Goal: Task Accomplishment & Management: Use online tool/utility

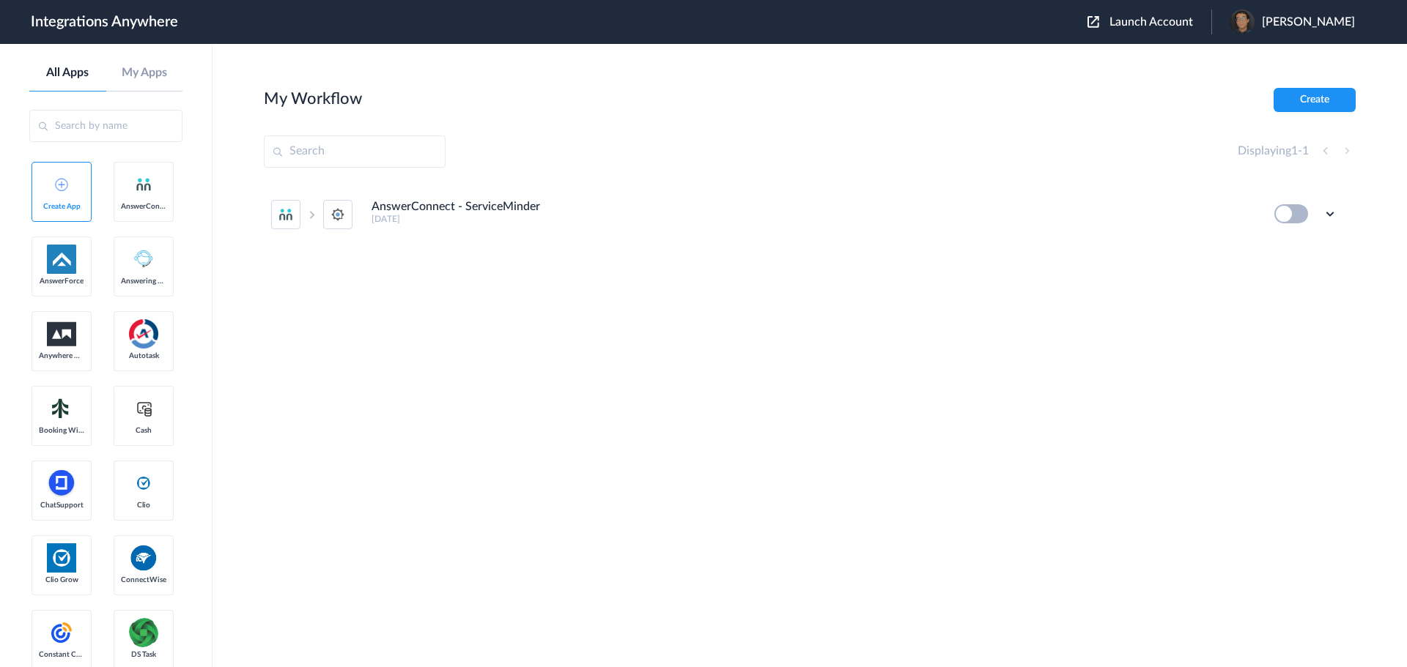
click at [1125, 28] on button "Launch Account" at bounding box center [1149, 22] width 124 height 14
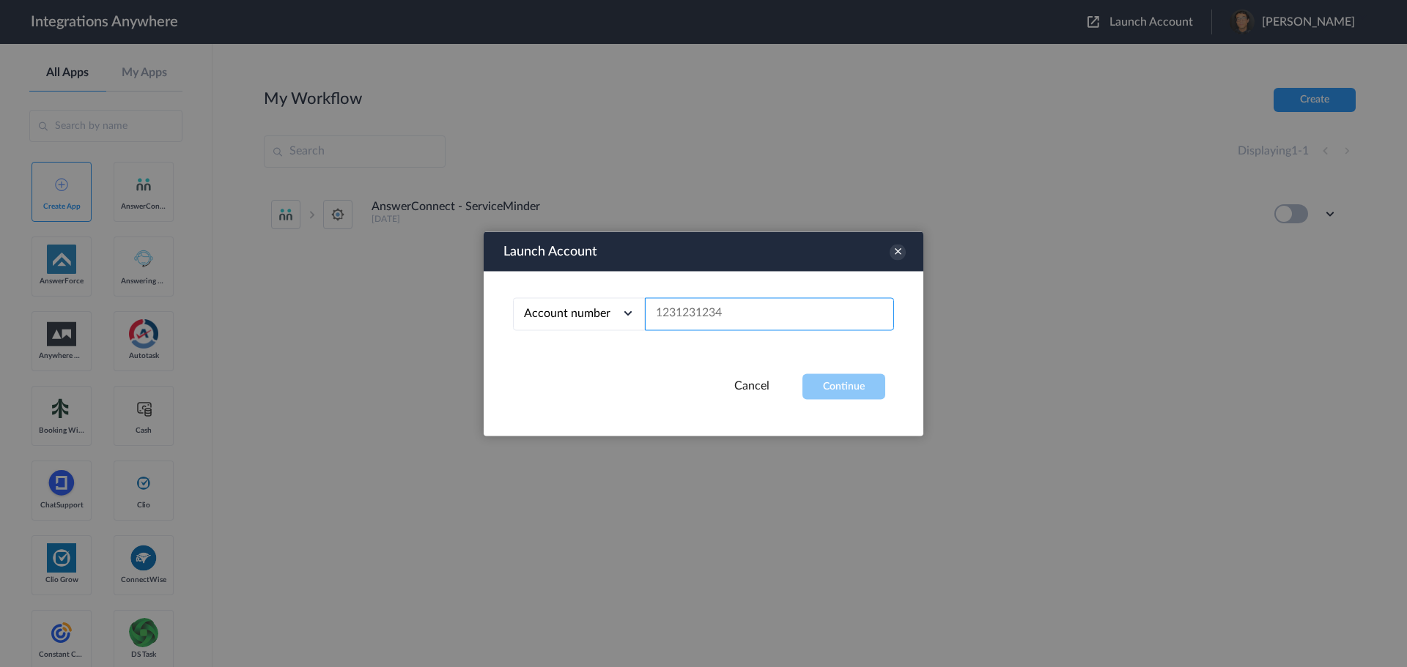
drag, startPoint x: 827, startPoint y: 299, endPoint x: 821, endPoint y: 310, distance: 12.8
click at [826, 303] on input "text" at bounding box center [769, 313] width 249 height 33
click at [817, 314] on input "text" at bounding box center [769, 313] width 249 height 33
paste input "9102921853"
type input "9102921853"
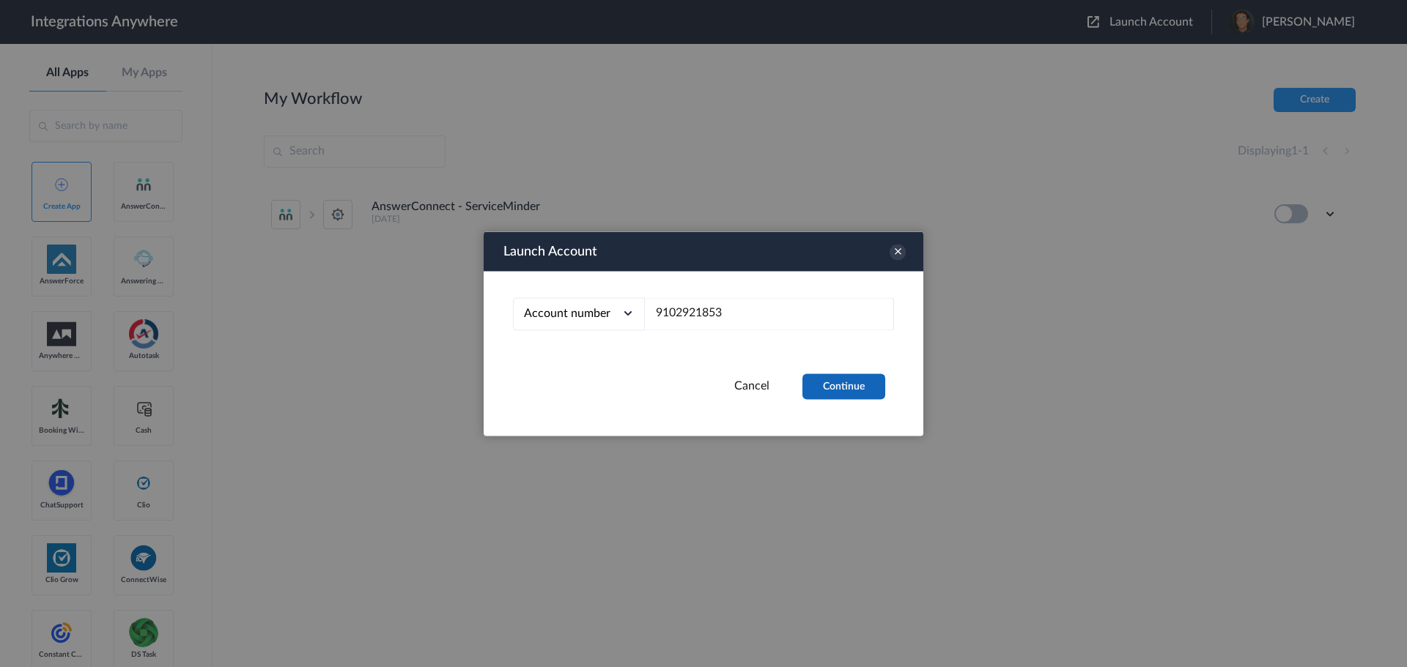
click at [840, 393] on button "Continue" at bounding box center [843, 387] width 83 height 26
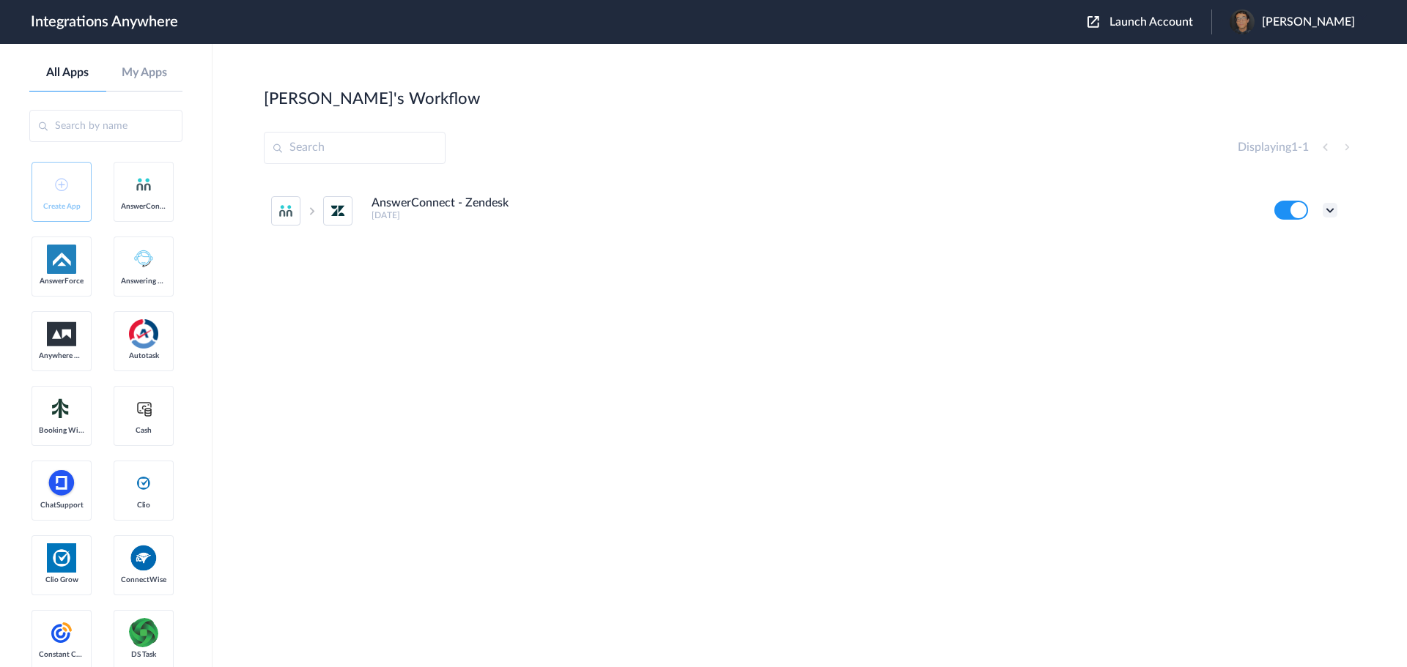
click at [1327, 207] on icon at bounding box center [1329, 210] width 15 height 15
click at [1284, 239] on link "Edit" at bounding box center [1270, 244] width 35 height 10
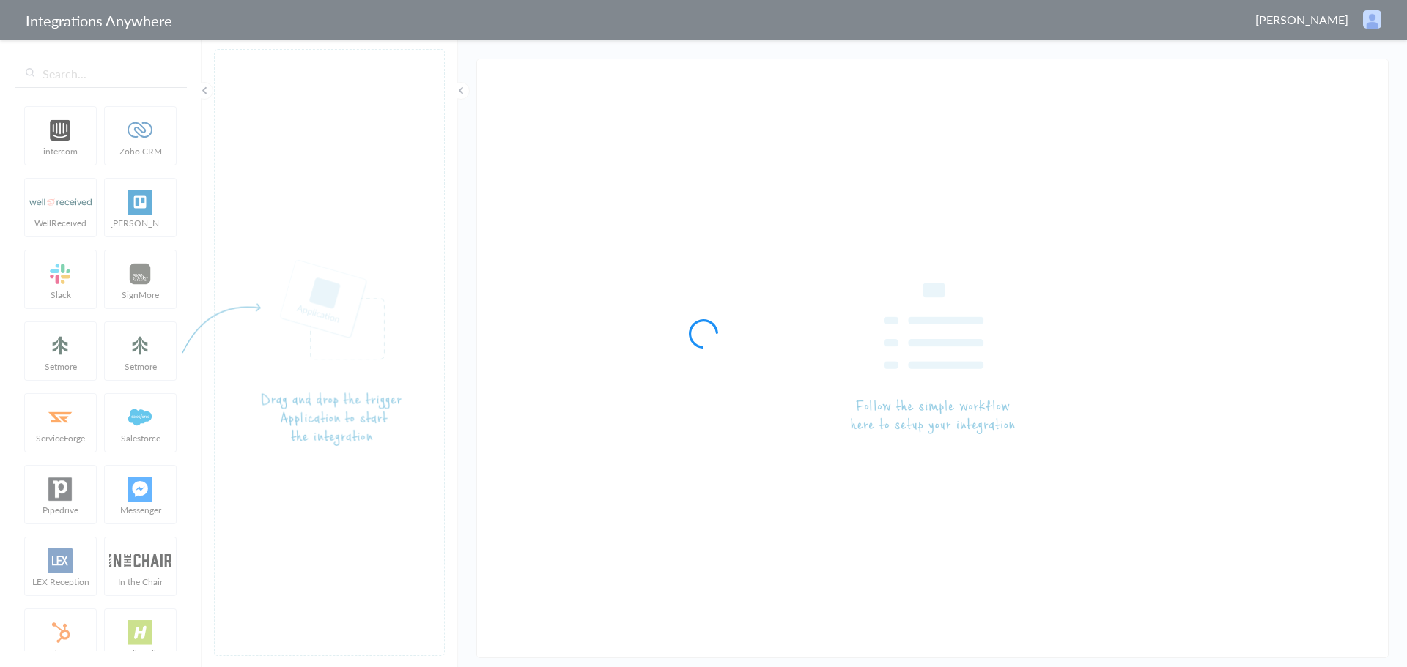
type input "AnswerConnect - Zendesk"
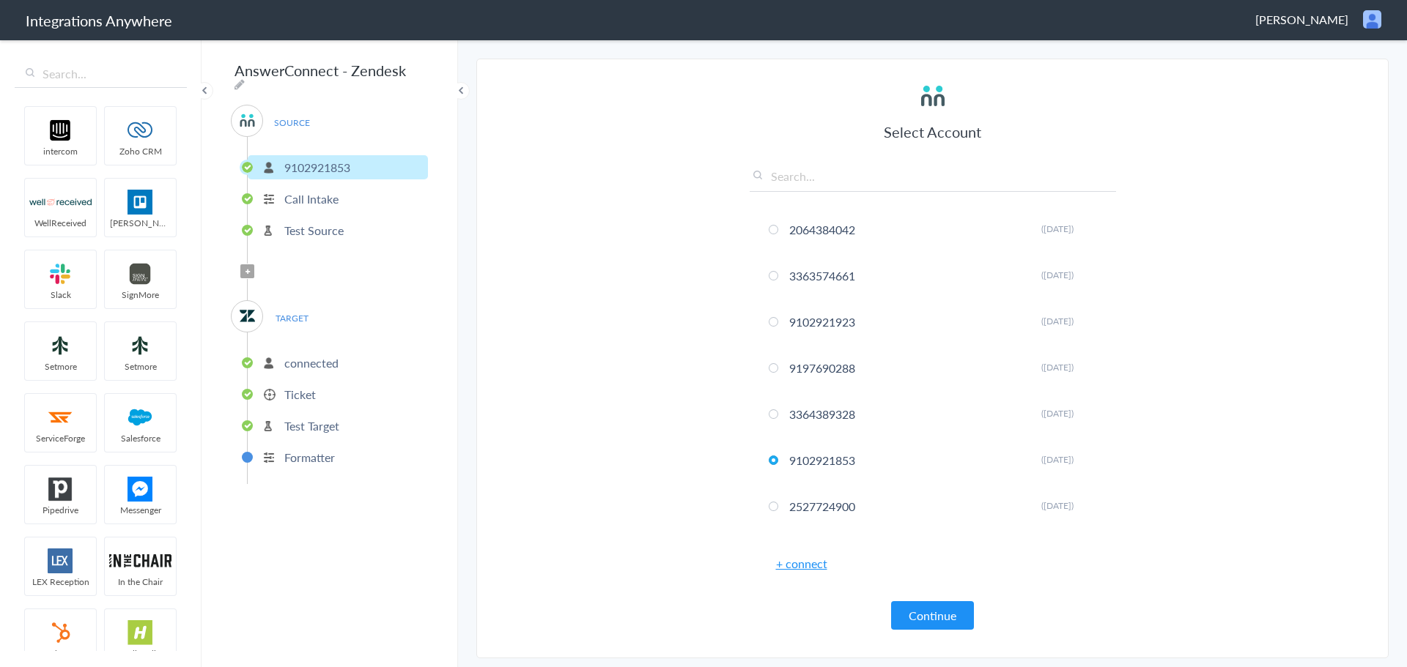
click at [314, 389] on p "Ticket" at bounding box center [300, 394] width 32 height 17
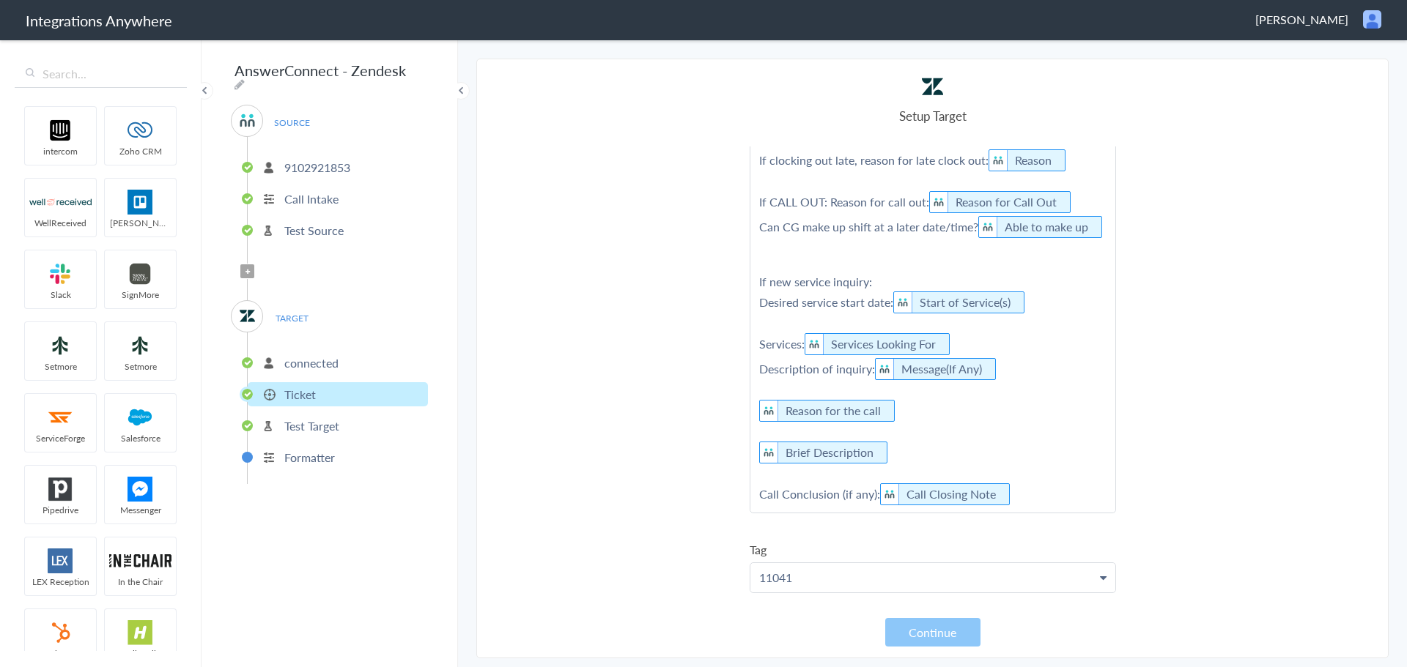
scroll to position [513, 0]
